Goal: Information Seeking & Learning: Learn about a topic

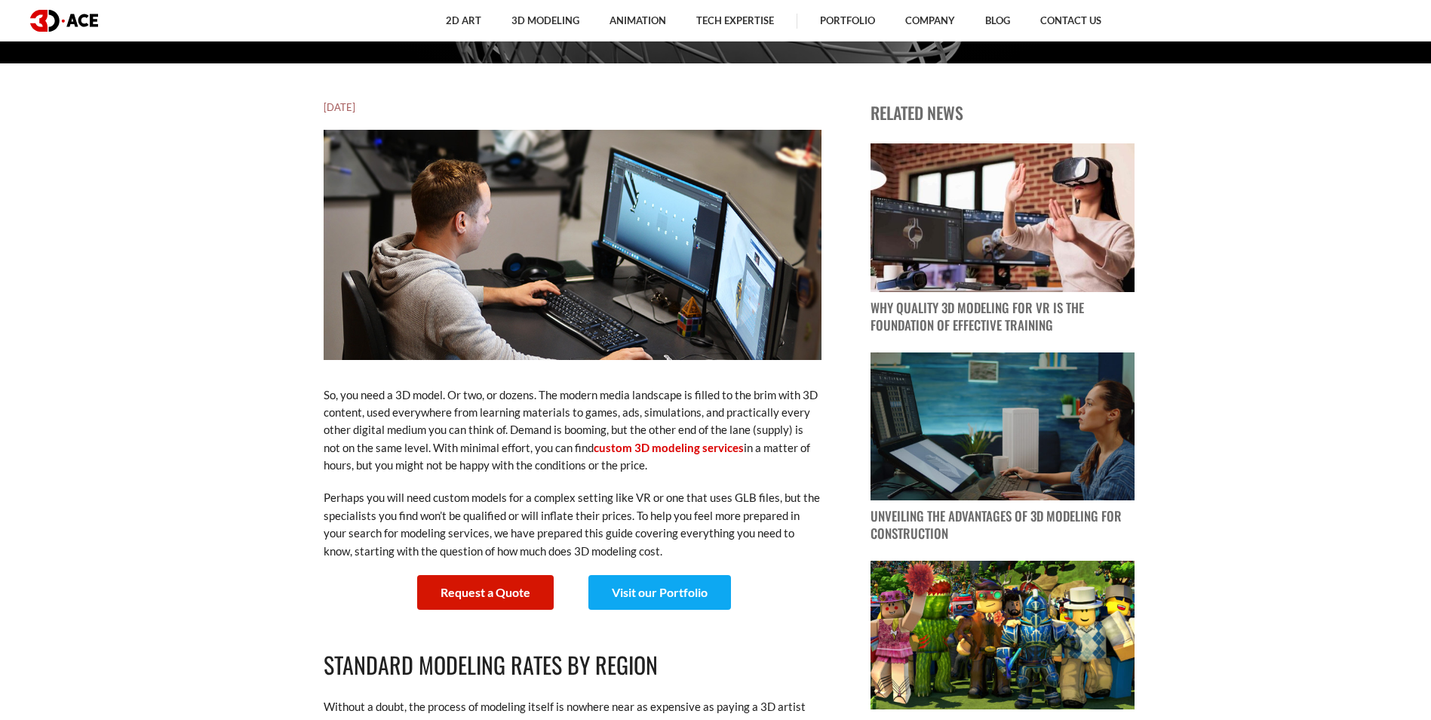
scroll to position [830, 0]
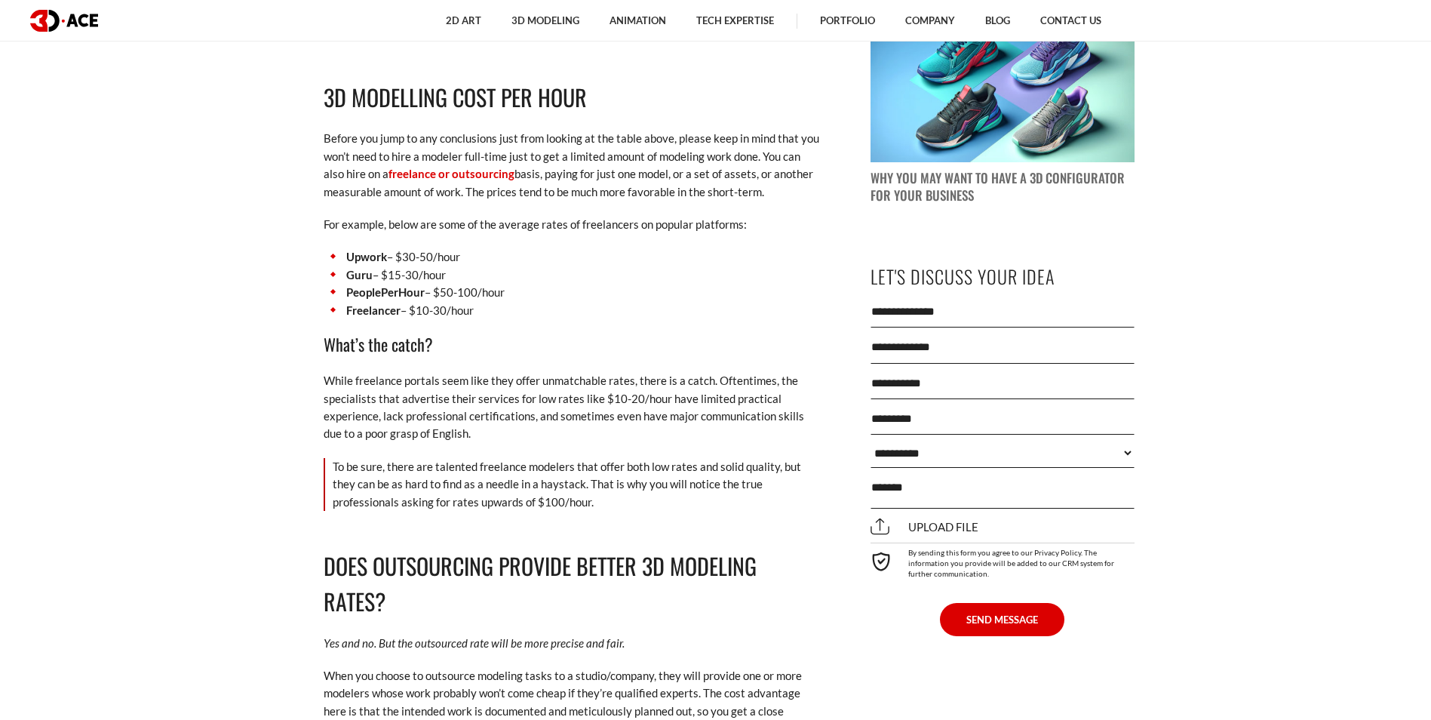
scroll to position [1584, 0]
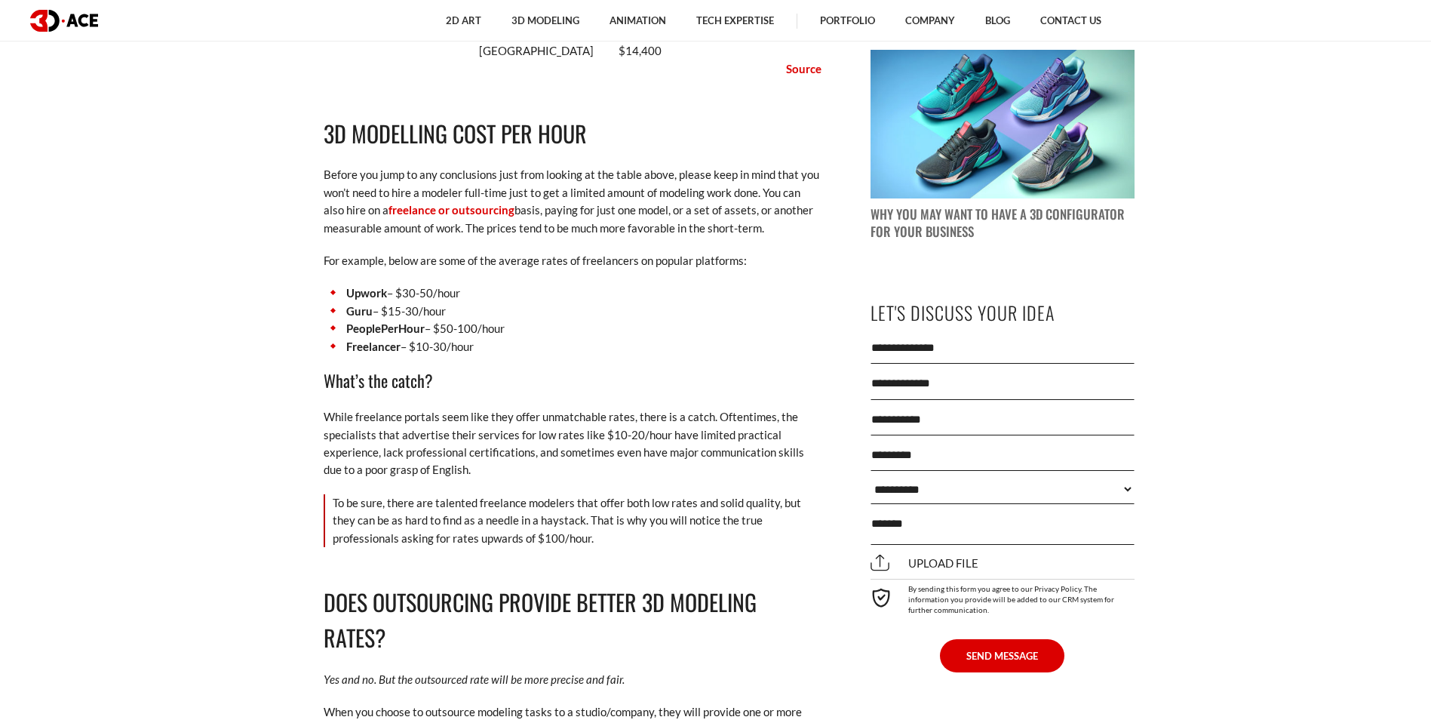
drag, startPoint x: 379, startPoint y: 186, endPoint x: 499, endPoint y: 350, distance: 203.1
copy div "3D modelling cost per hour Before you jump to any conclusions just from looking…"
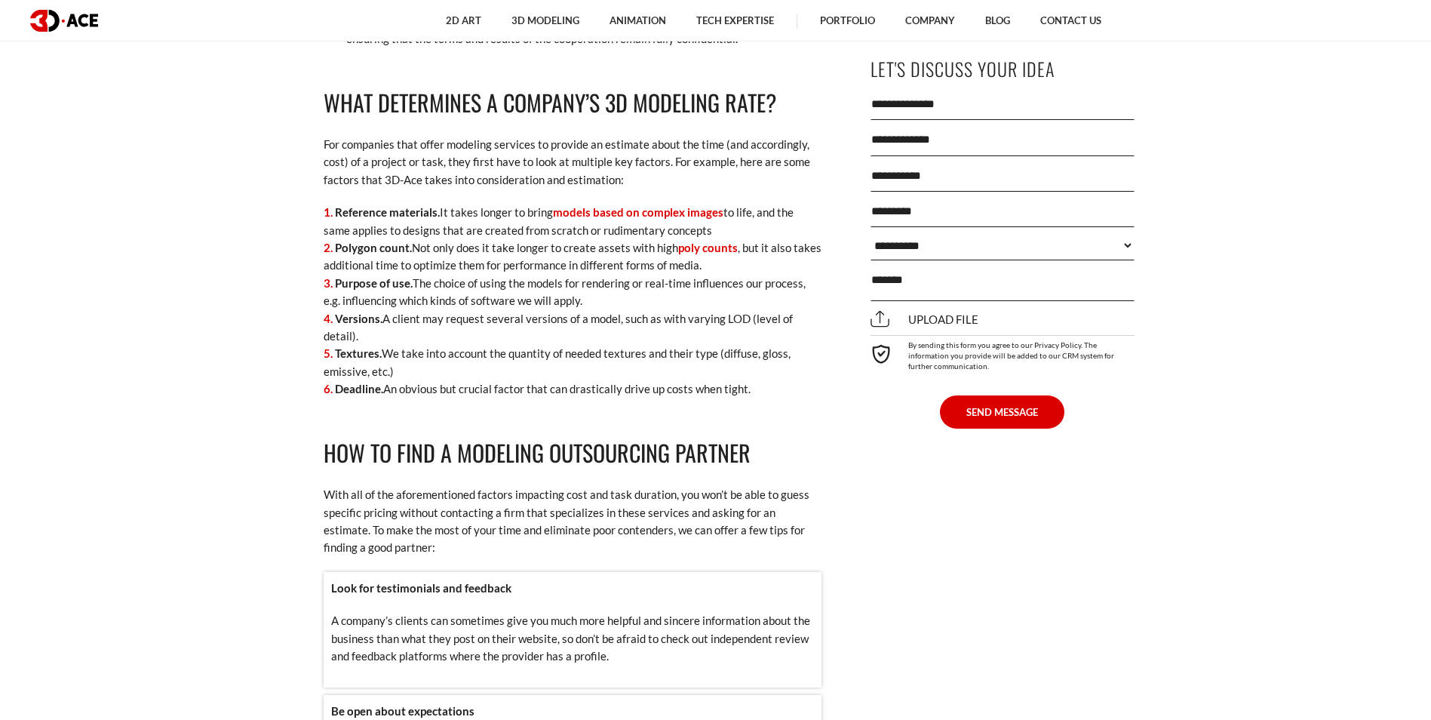
scroll to position [3546, 0]
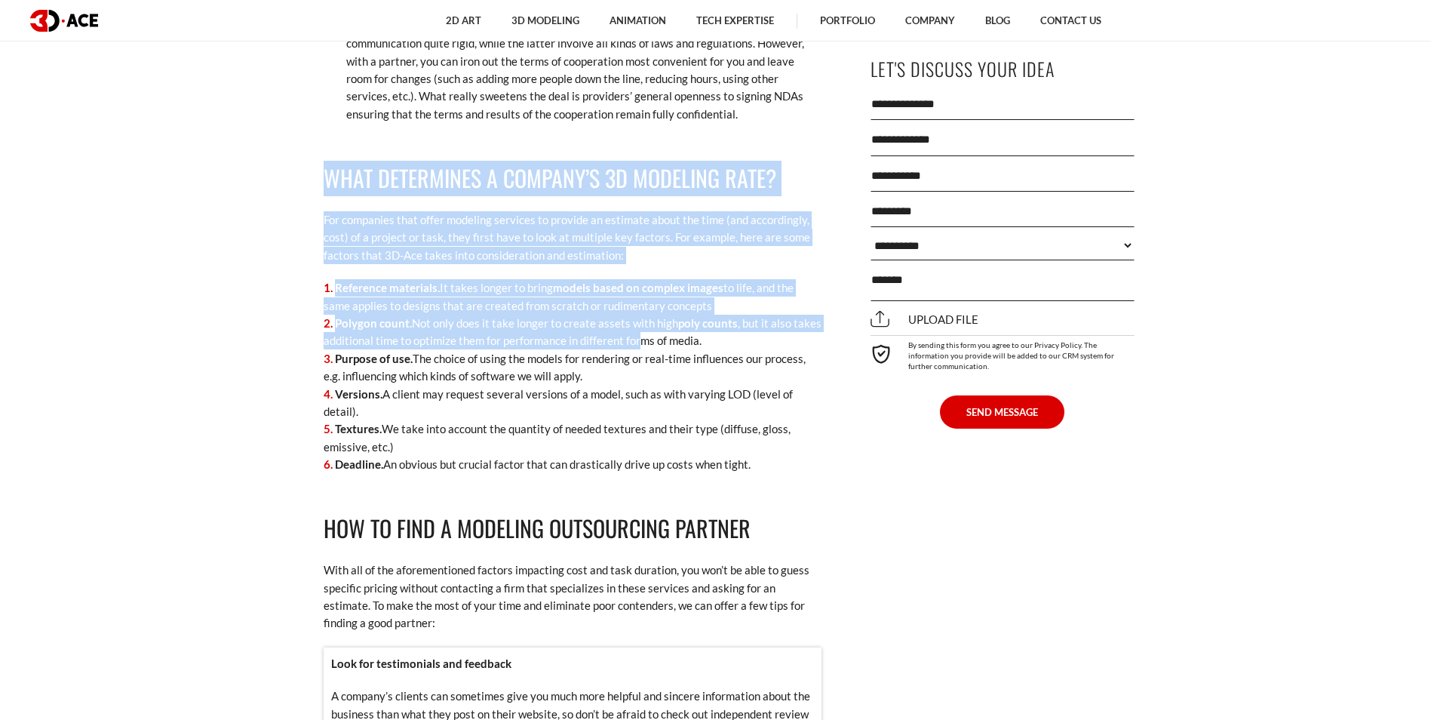
drag, startPoint x: 320, startPoint y: 167, endPoint x: 638, endPoint y: 348, distance: 366.3
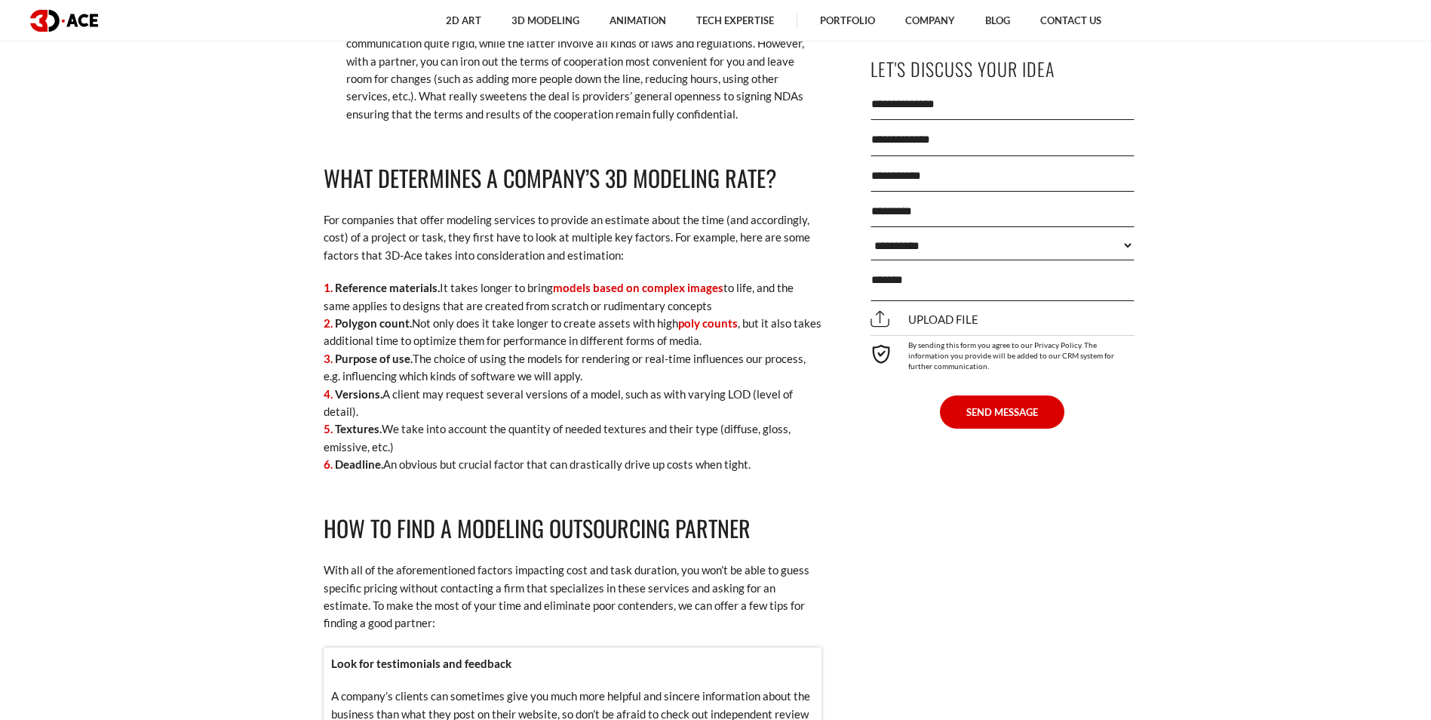
click at [782, 465] on li "Deadline. An obvious but crucial factor that can drastically drive up costs whe…" at bounding box center [573, 464] width 498 height 17
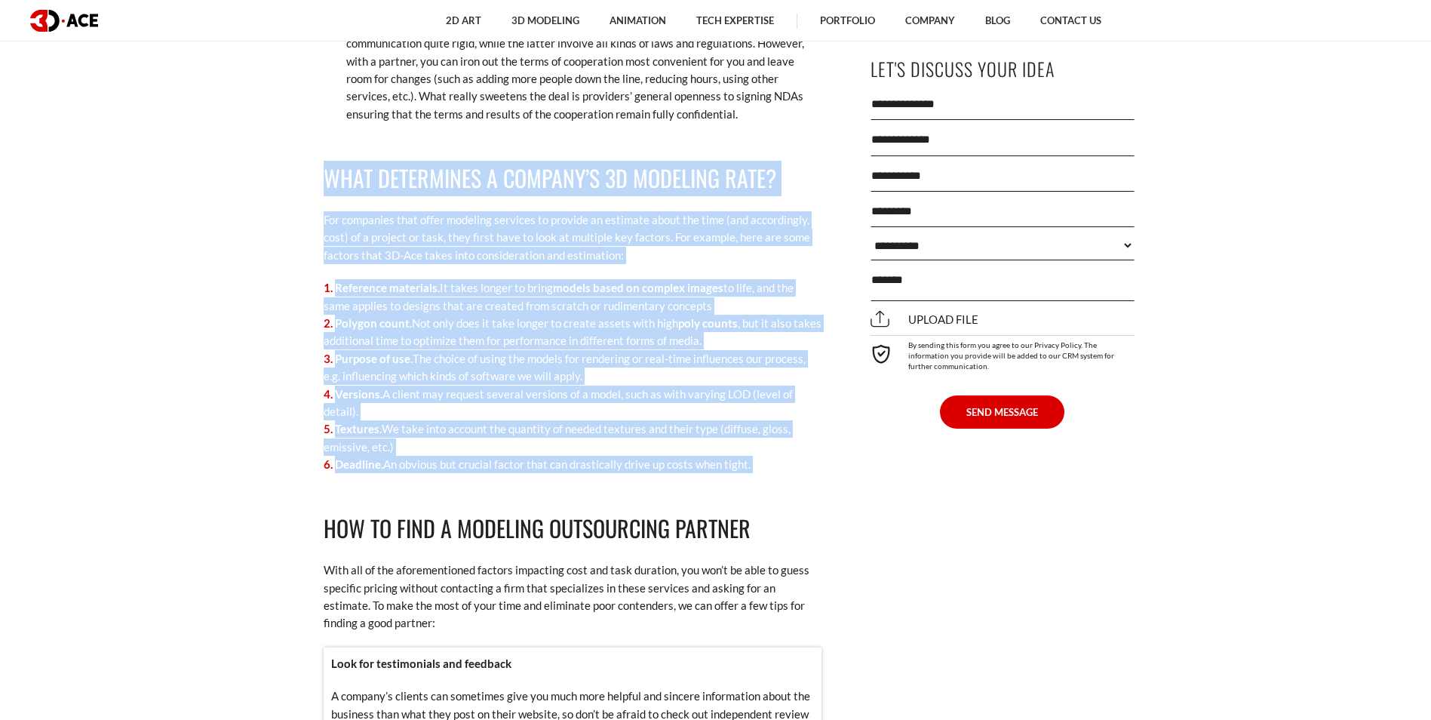
drag, startPoint x: 782, startPoint y: 464, endPoint x: 346, endPoint y: 174, distance: 523.3
copy div "What determines a company’s 3D modeling rate? For companies that offer modeling…"
